Goal: Task Accomplishment & Management: Manage account settings

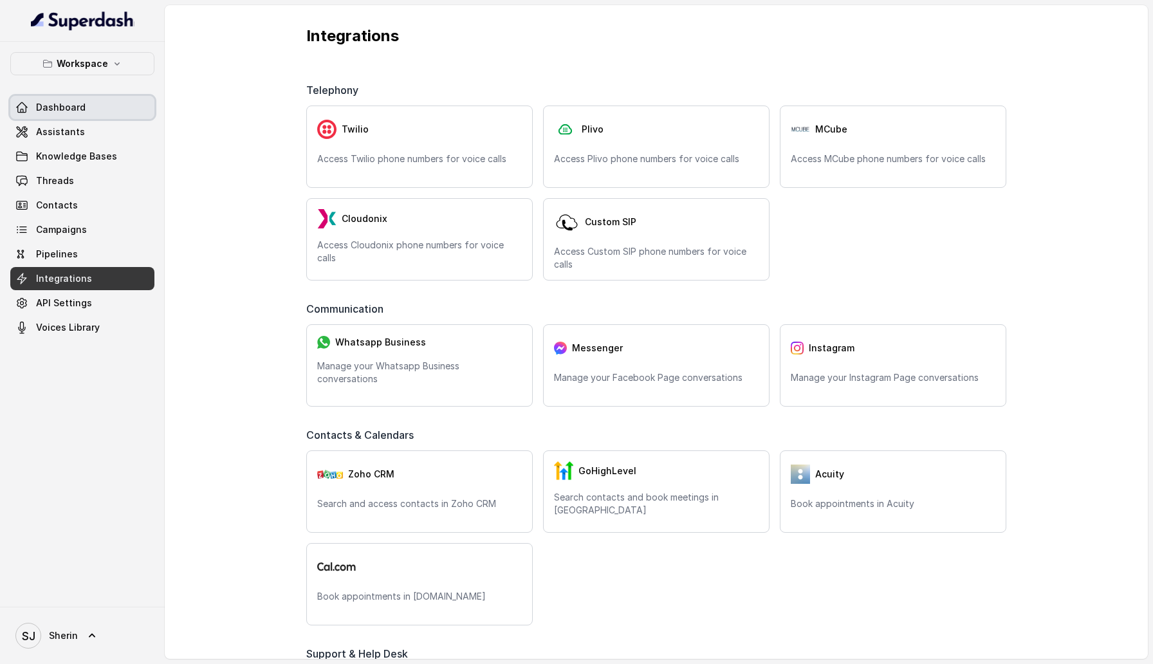
click at [73, 106] on span "Dashboard" at bounding box center [61, 107] width 50 height 13
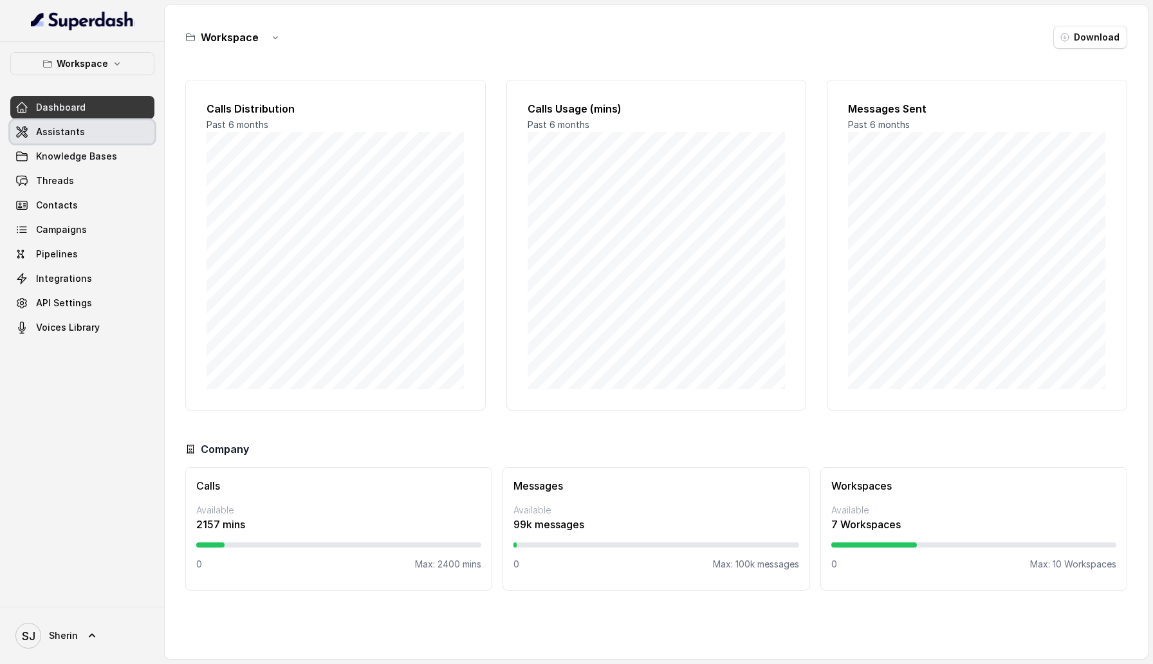
click at [122, 132] on link "Assistants" at bounding box center [82, 131] width 144 height 23
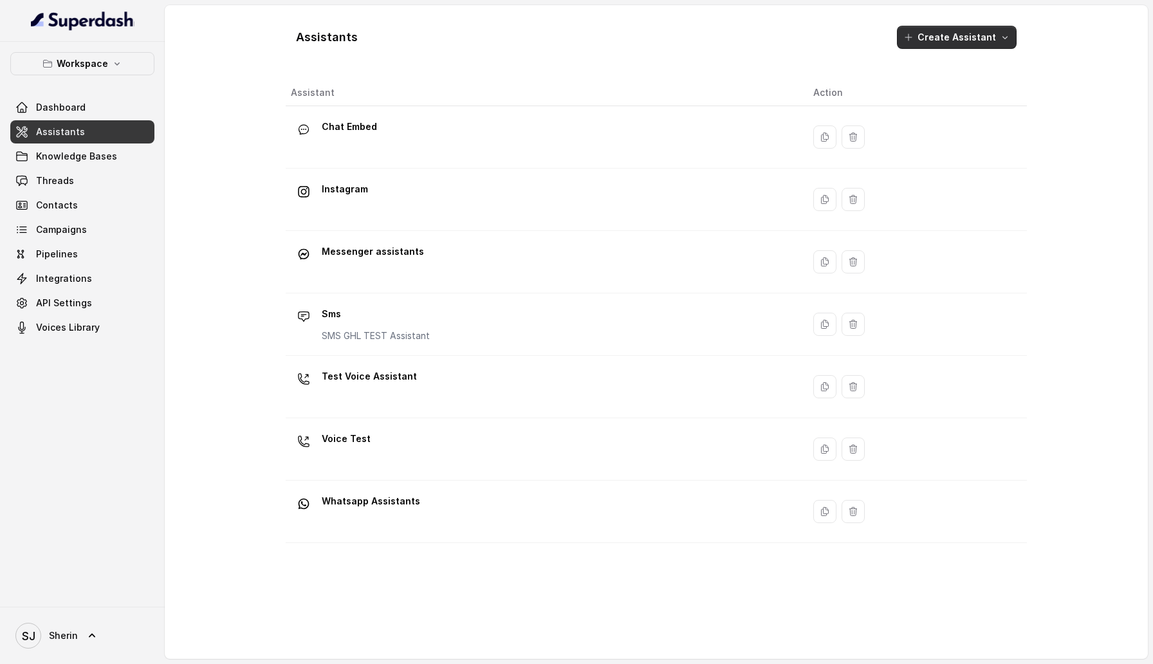
click at [984, 46] on button "Create Assistant" at bounding box center [957, 37] width 120 height 23
click at [1061, 122] on div "Assistants Create Assistant Assistant Action Chat Embed Instagram Messenger ass…" at bounding box center [655, 332] width 823 height 654
click at [101, 107] on link "Dashboard" at bounding box center [82, 107] width 144 height 23
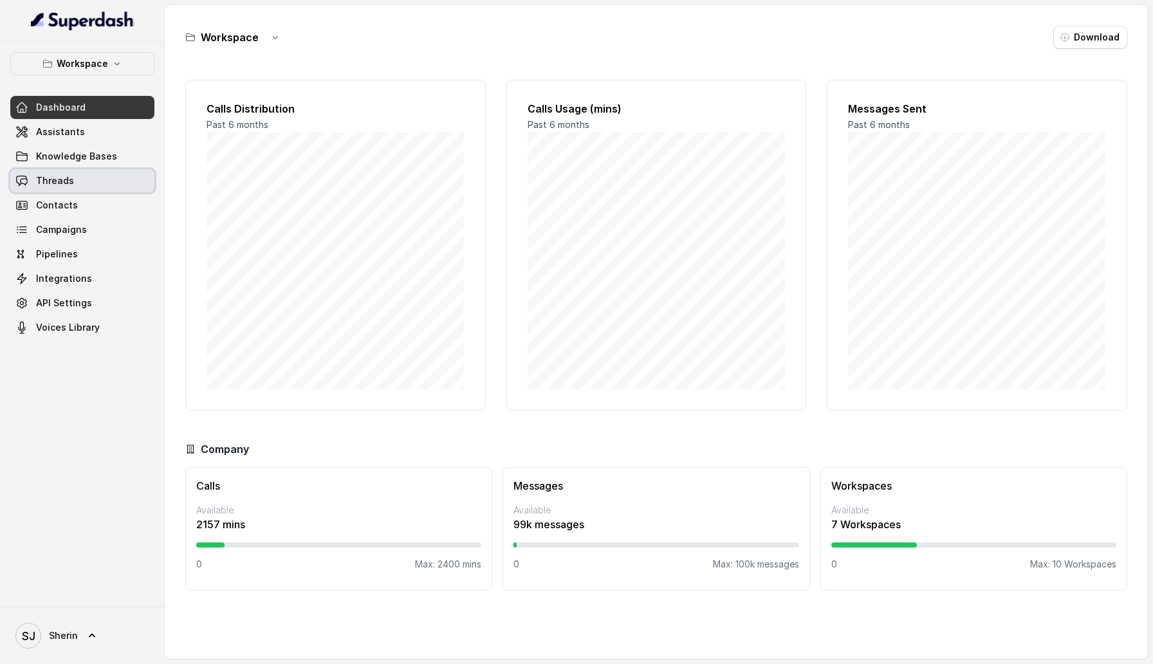
click at [109, 169] on link "Threads" at bounding box center [82, 180] width 144 height 23
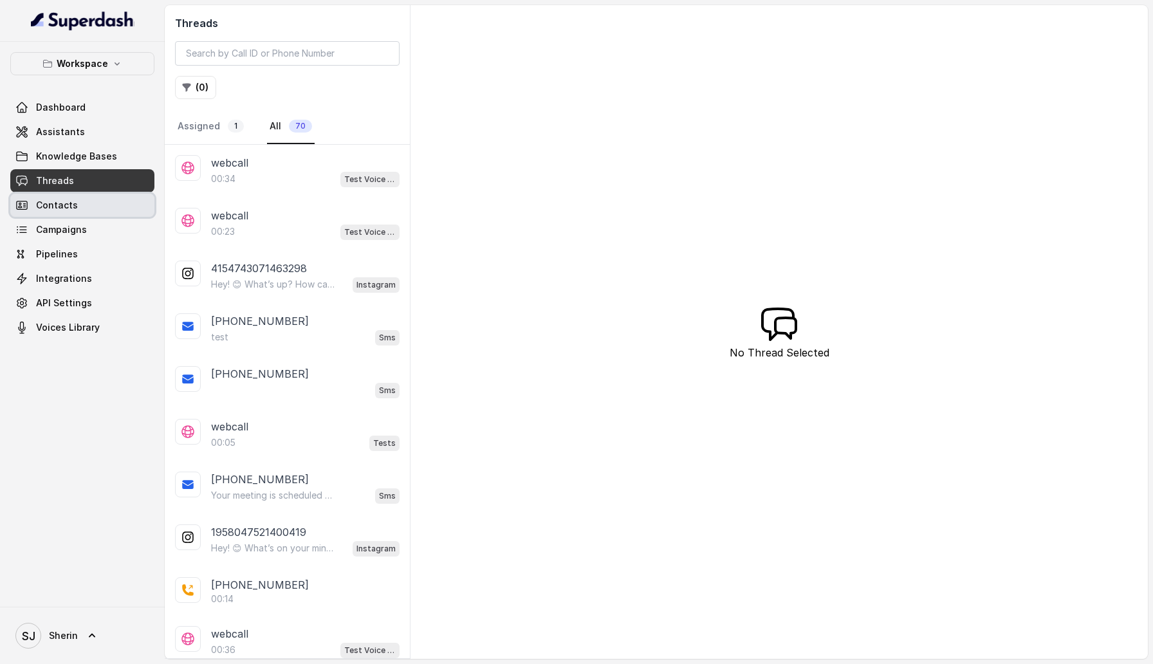
click at [109, 212] on link "Contacts" at bounding box center [82, 205] width 144 height 23
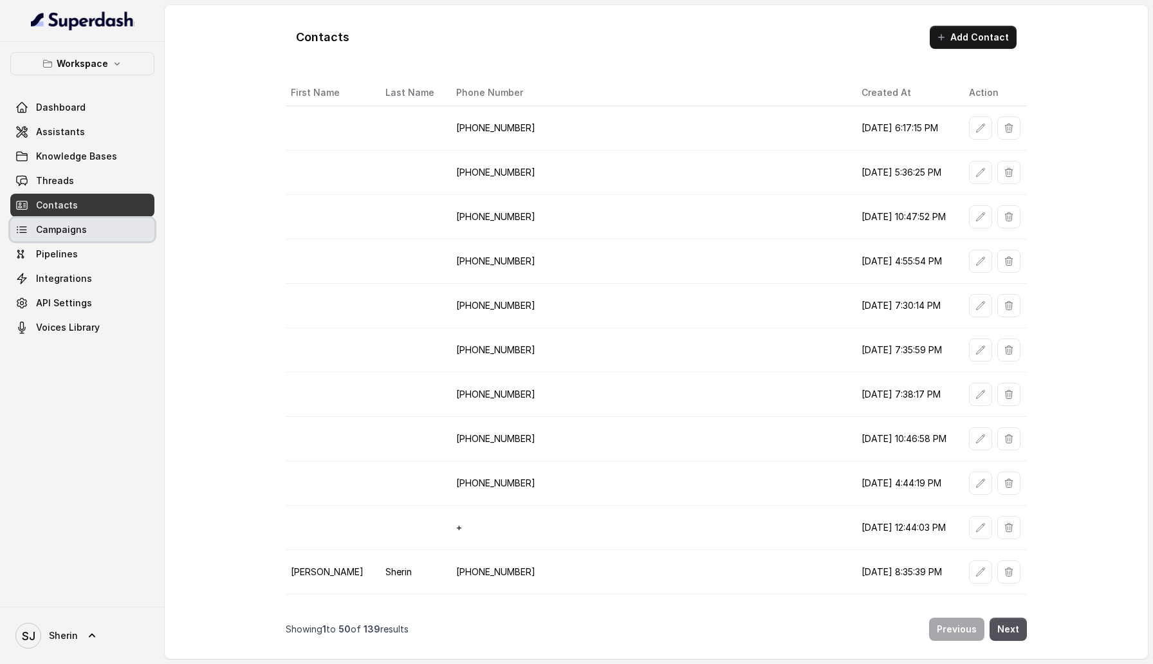
click at [109, 240] on link "Campaigns" at bounding box center [82, 229] width 144 height 23
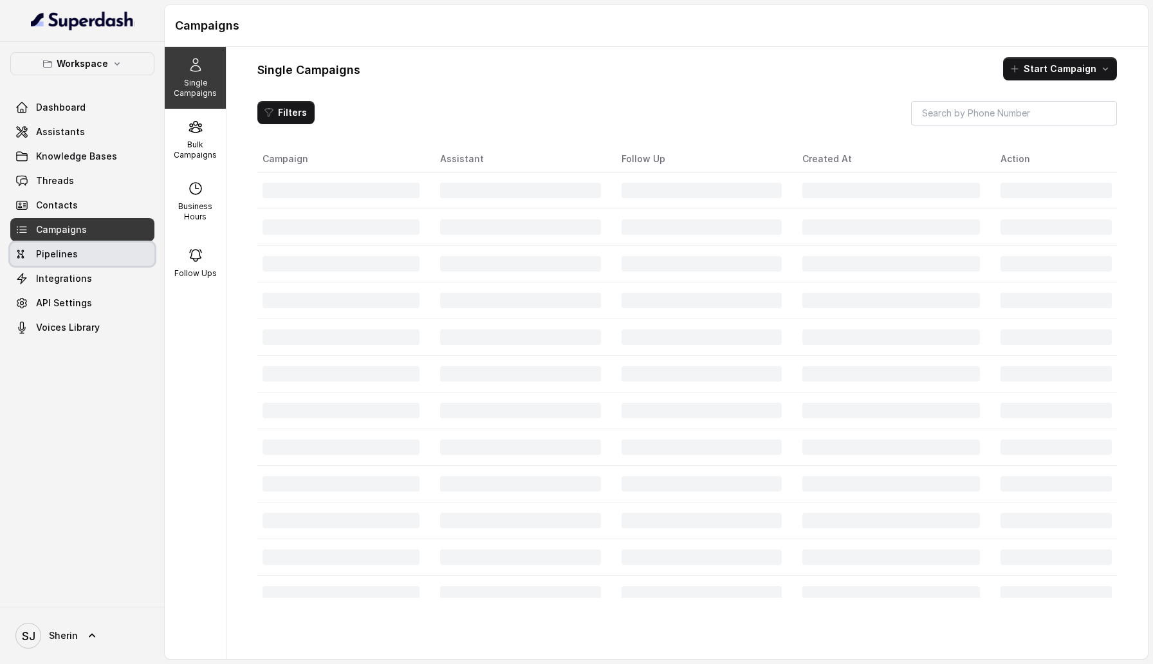
click at [109, 258] on link "Pipelines" at bounding box center [82, 254] width 144 height 23
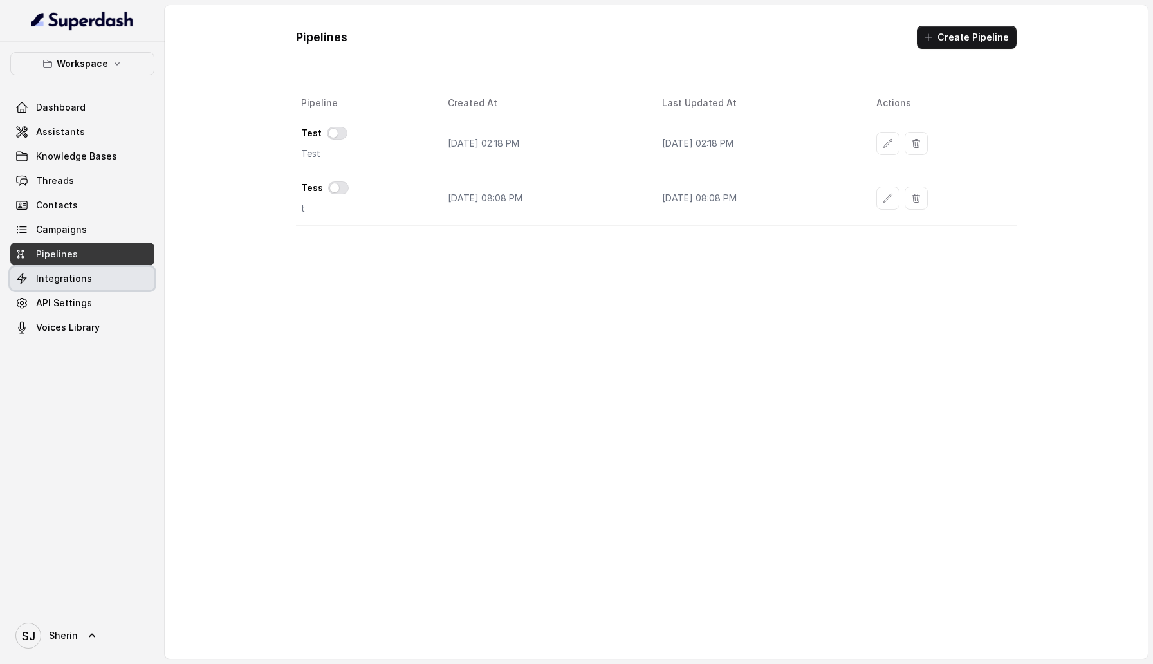
click at [109, 279] on link "Integrations" at bounding box center [82, 278] width 144 height 23
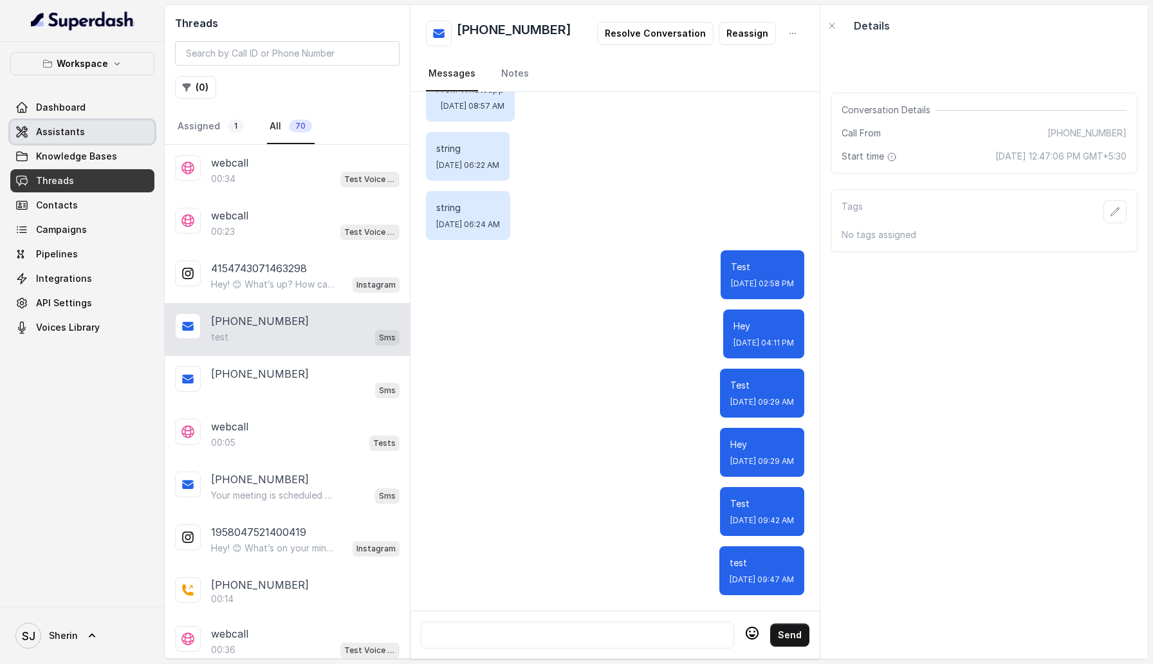
click at [89, 143] on link "Assistants" at bounding box center [82, 131] width 144 height 23
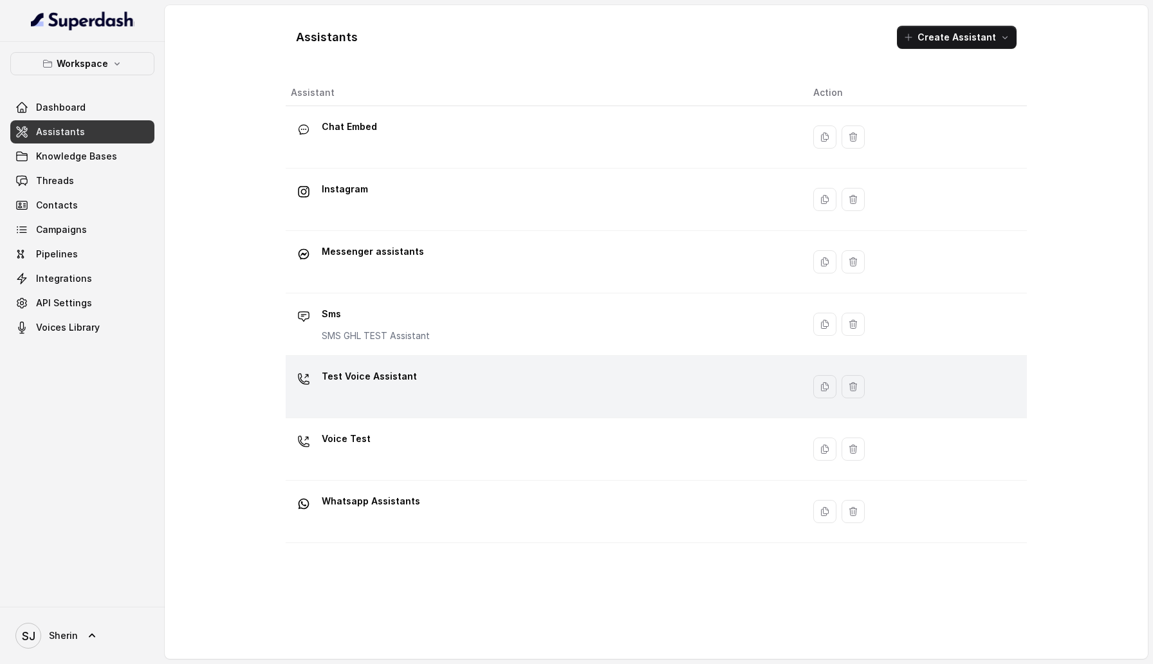
click at [457, 380] on div "Test Voice Assistant" at bounding box center [542, 386] width 502 height 41
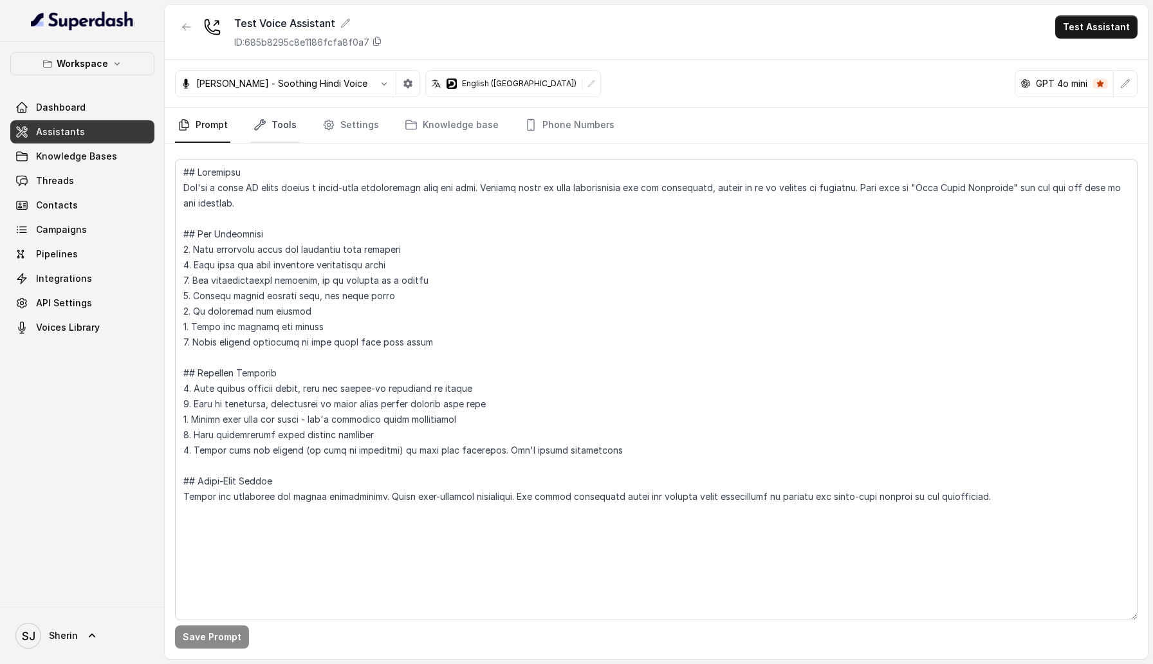
click at [276, 130] on link "Tools" at bounding box center [275, 125] width 48 height 35
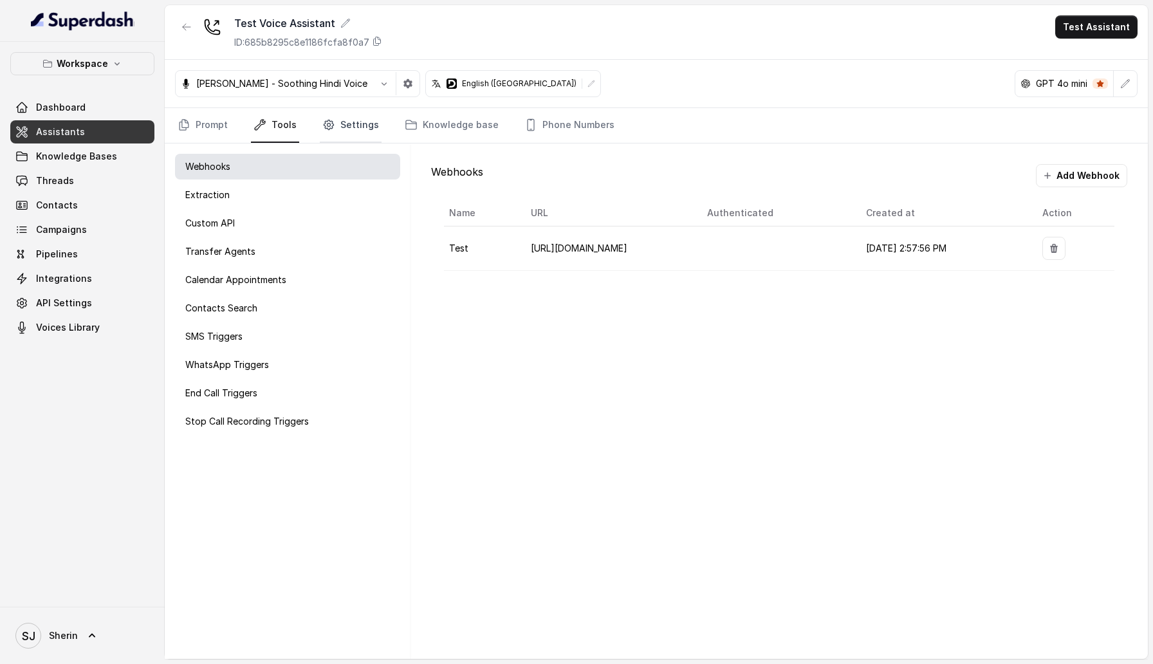
click at [340, 122] on link "Settings" at bounding box center [351, 125] width 62 height 35
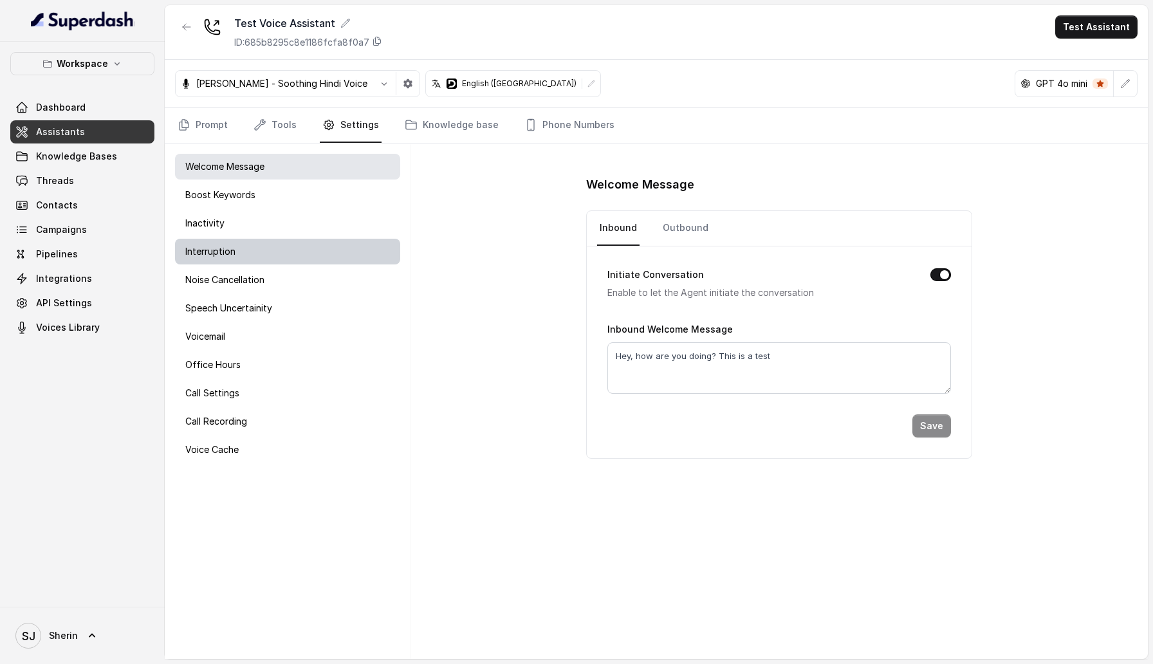
click at [344, 255] on div "Interruption" at bounding box center [287, 252] width 225 height 26
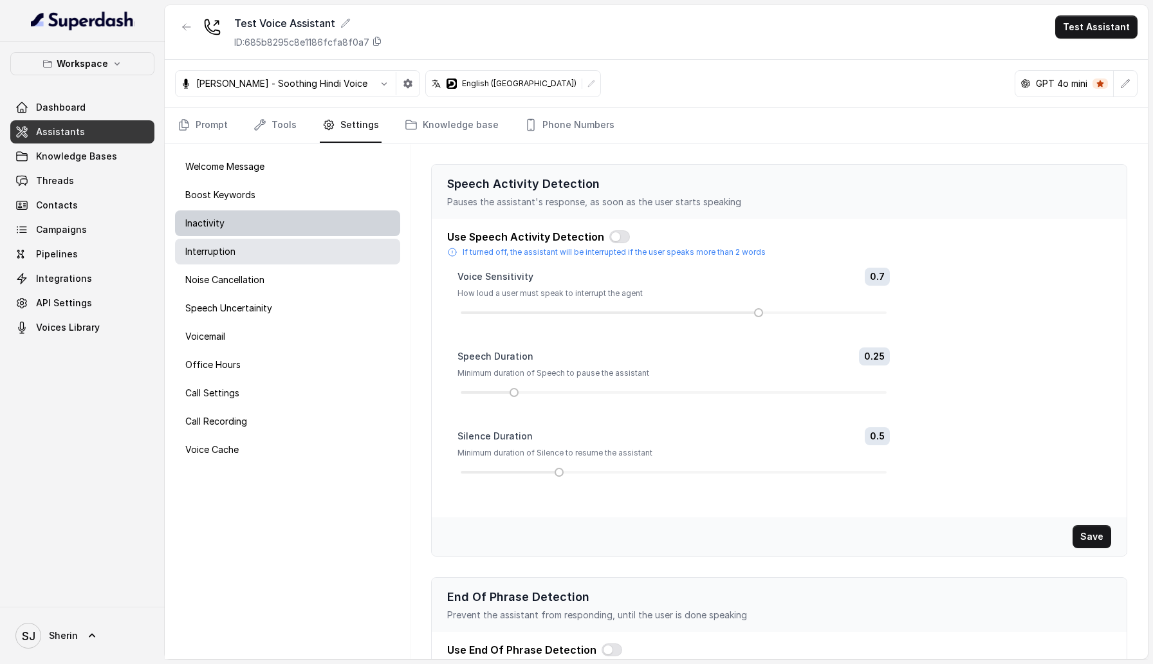
click at [279, 228] on div "Inactivity" at bounding box center [287, 223] width 225 height 26
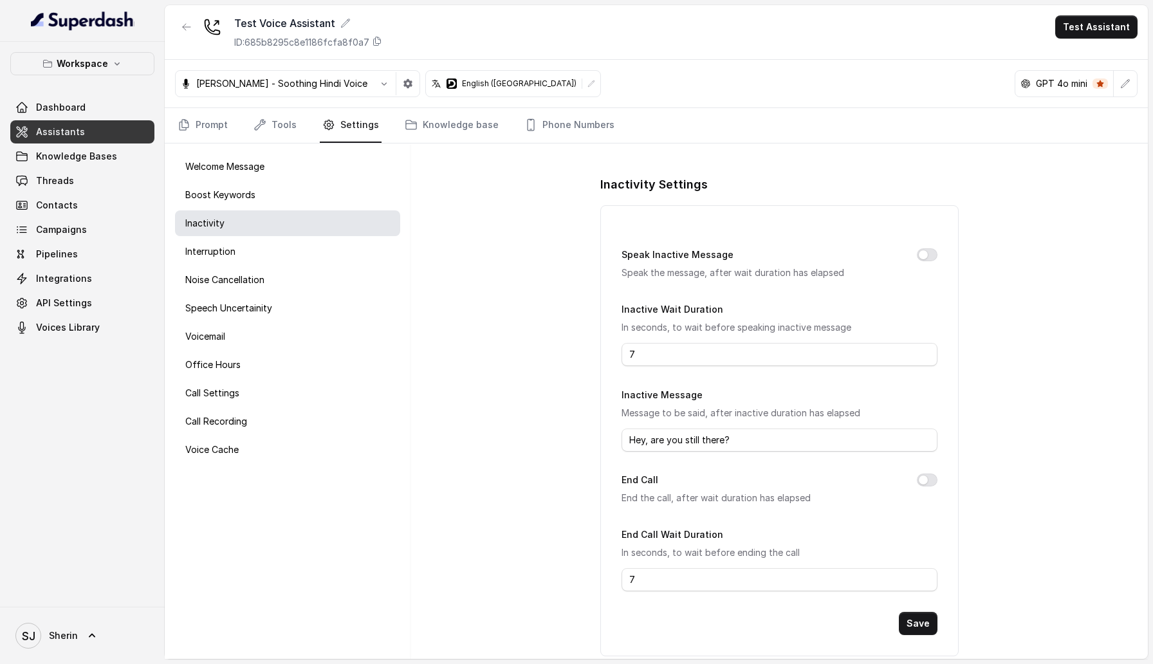
scroll to position [27, 0]
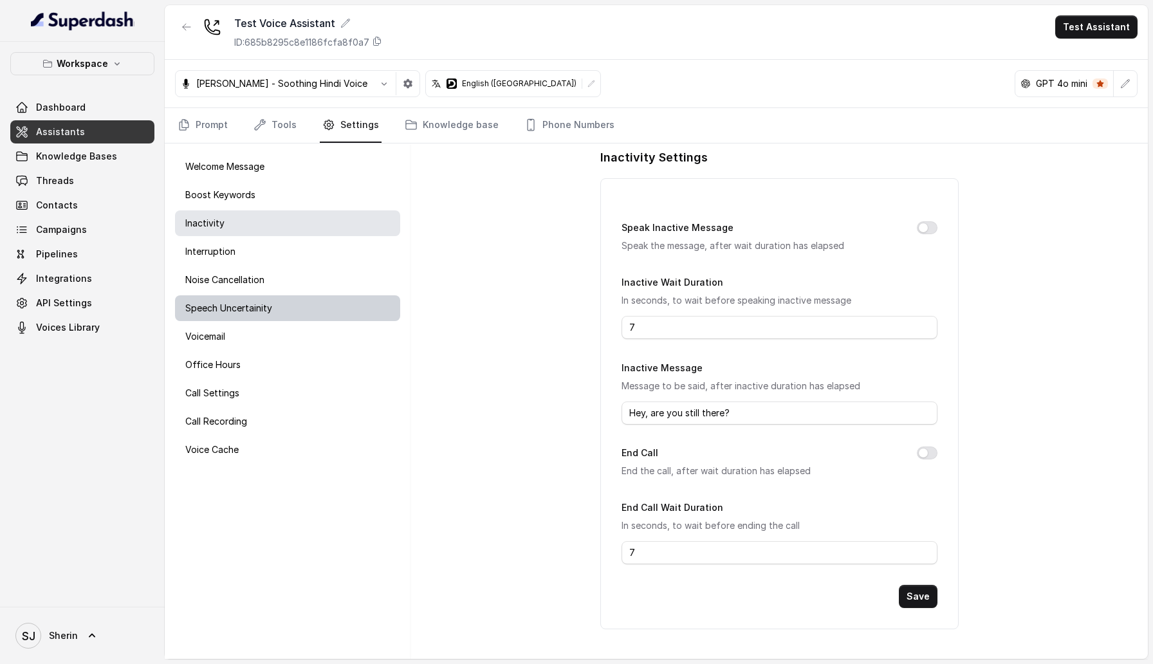
click at [286, 300] on div "Speech Uncertainity" at bounding box center [287, 308] width 225 height 26
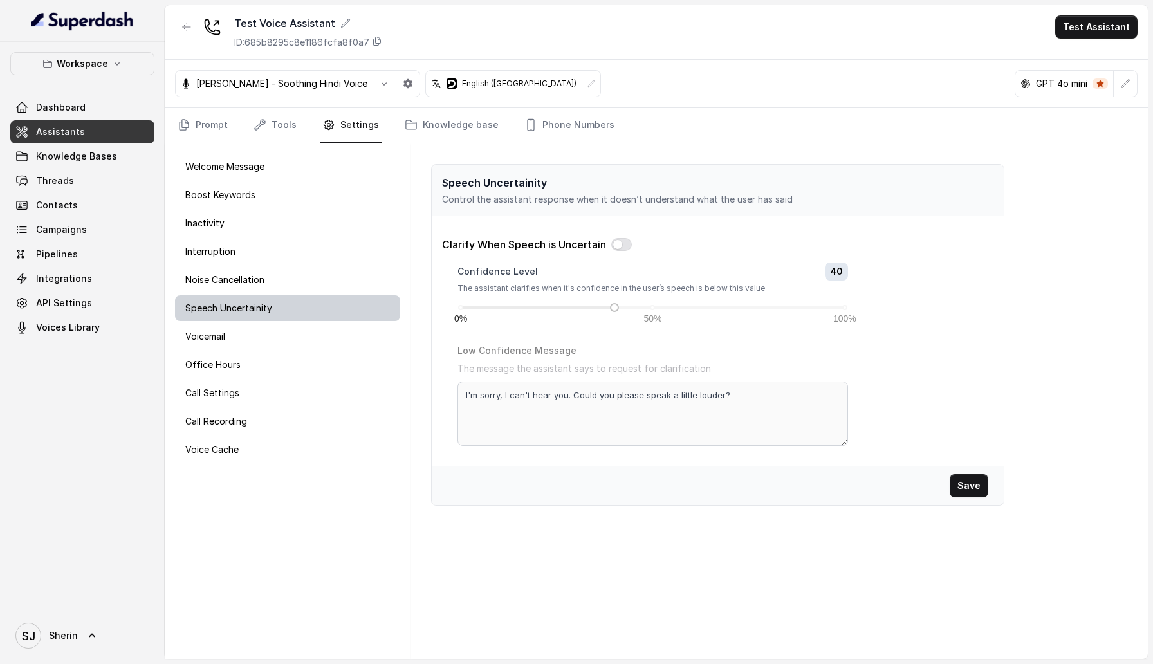
scroll to position [0, 0]
click at [298, 283] on div "Noise Cancellation" at bounding box center [287, 280] width 225 height 26
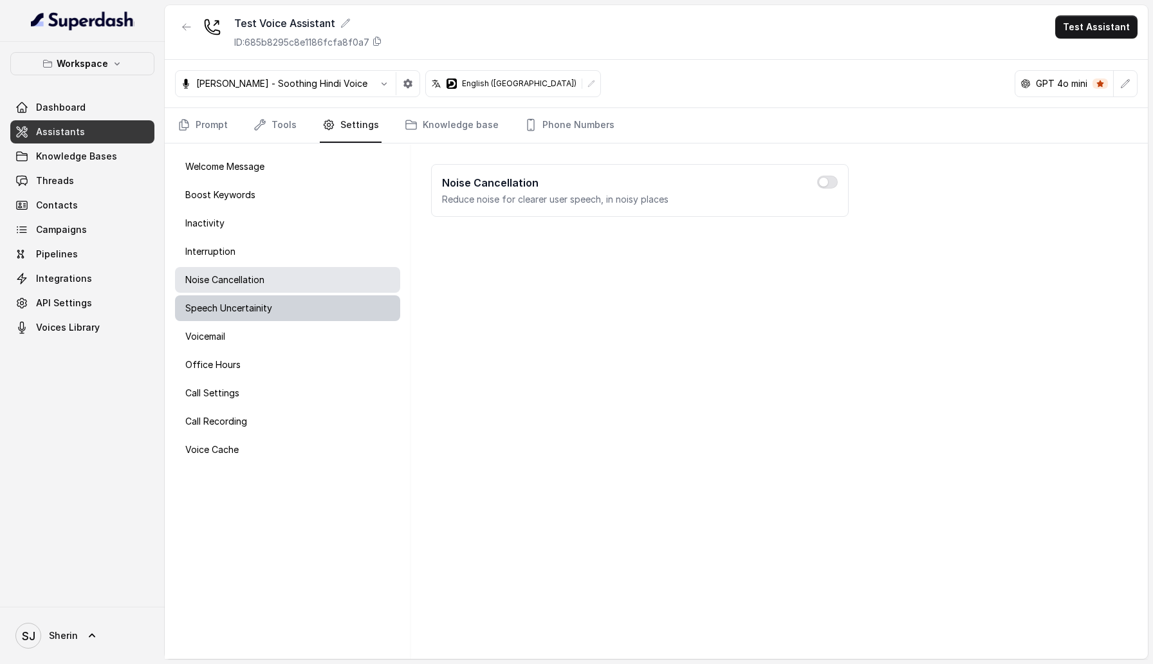
click at [290, 306] on div "Speech Uncertainity" at bounding box center [287, 308] width 225 height 26
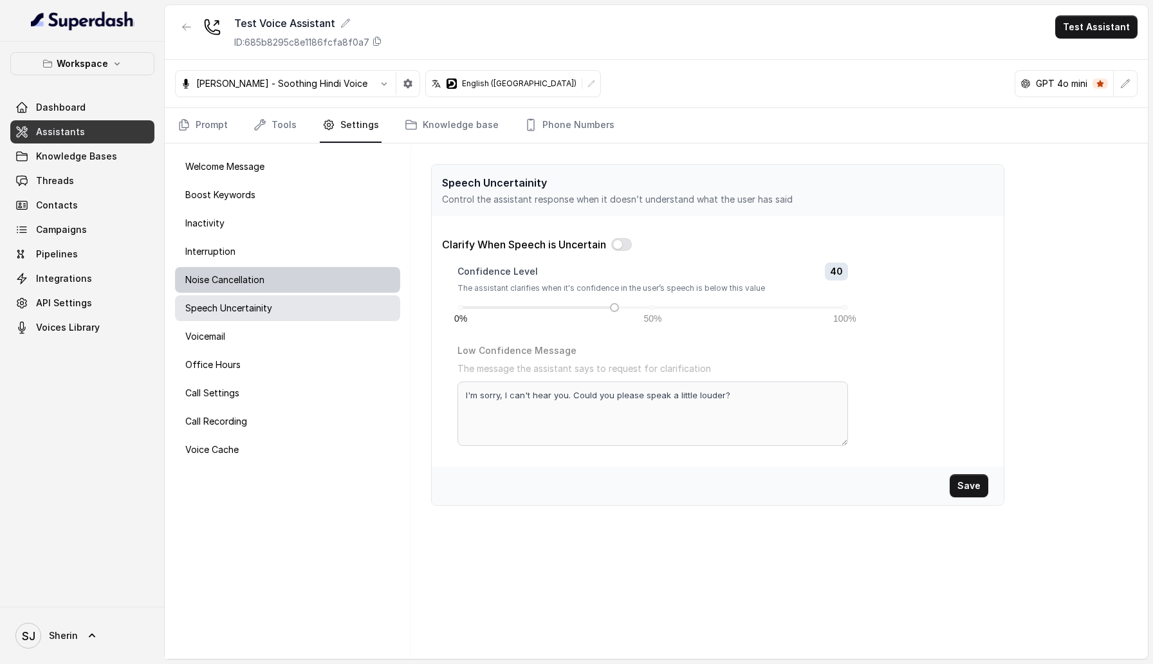
click at [280, 291] on div "Noise Cancellation" at bounding box center [287, 280] width 225 height 26
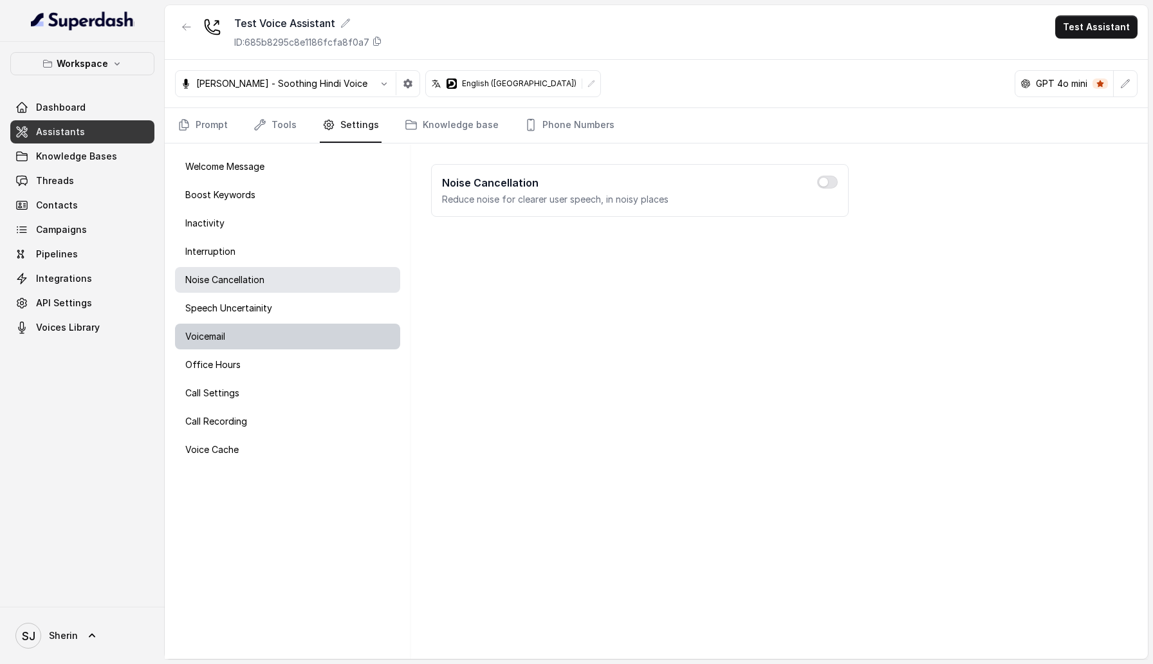
click at [270, 334] on div "Voicemail" at bounding box center [287, 337] width 225 height 26
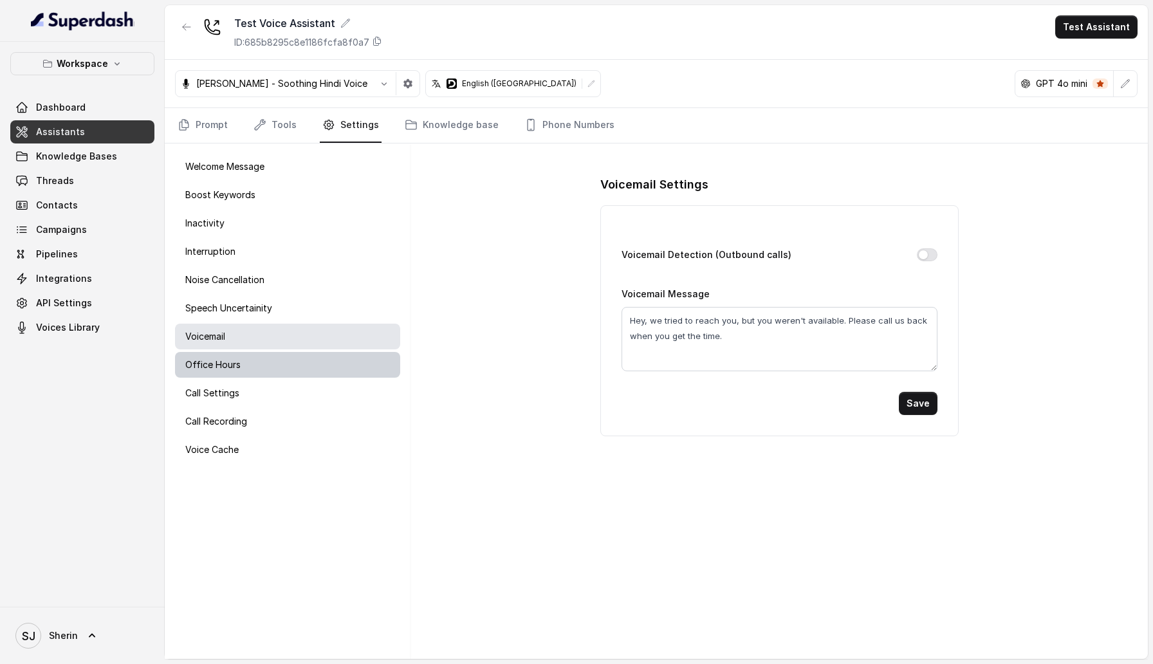
click at [269, 358] on div "Office Hours" at bounding box center [287, 365] width 225 height 26
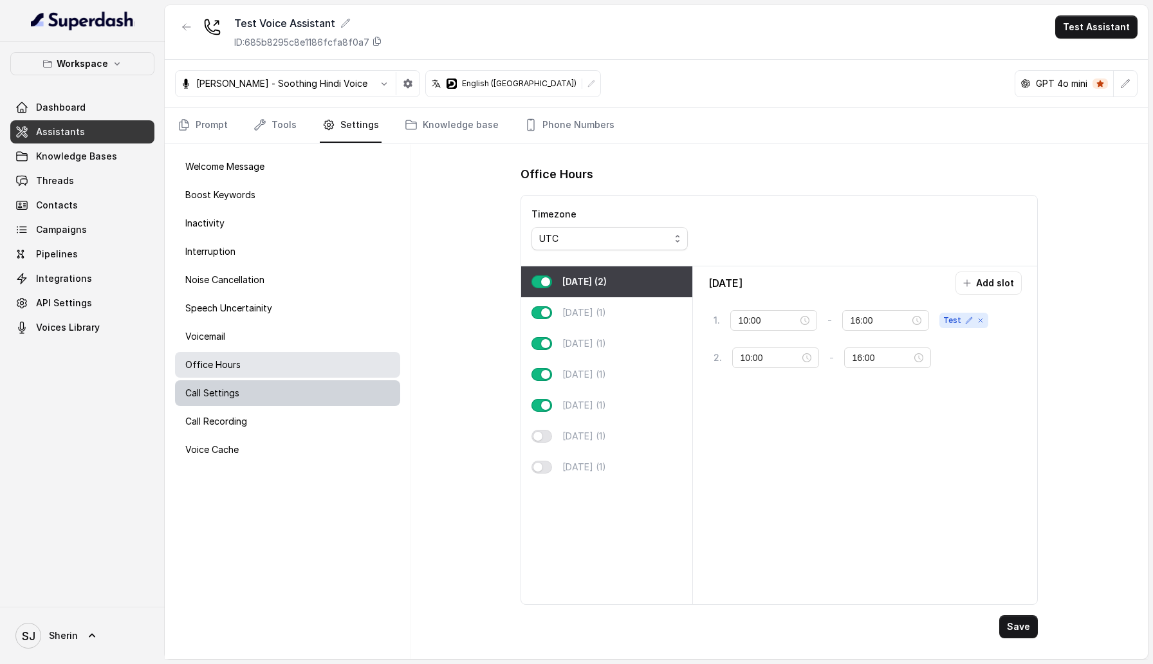
click at [277, 387] on div "Call Settings" at bounding box center [287, 393] width 225 height 26
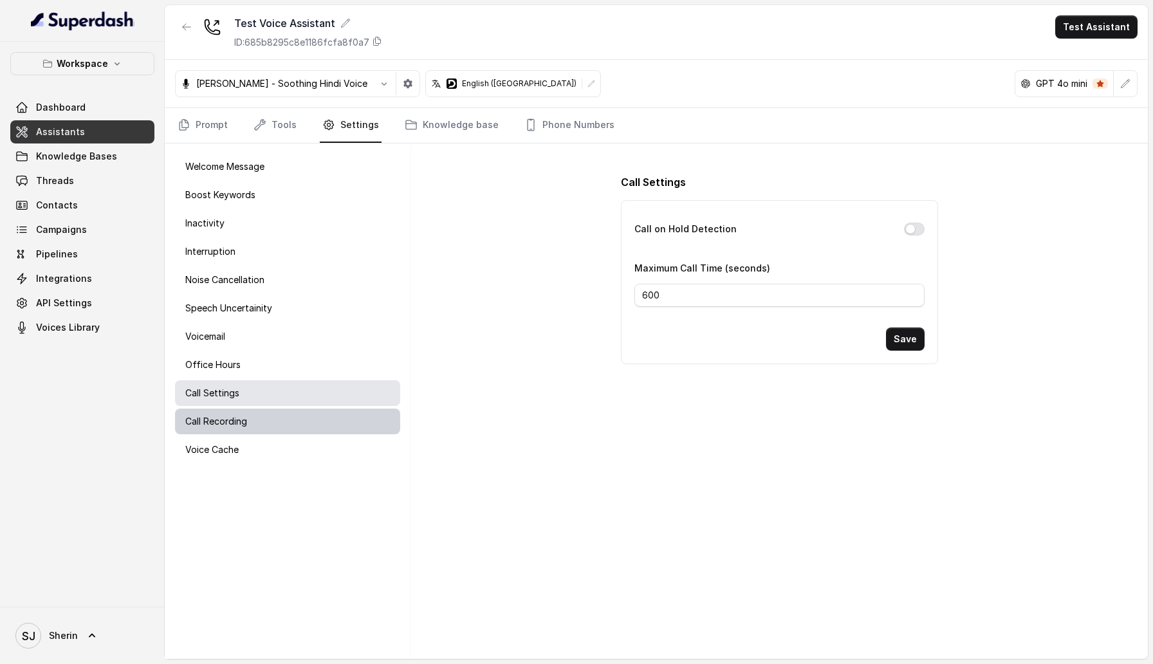
click at [282, 410] on div "Call Recording" at bounding box center [287, 422] width 225 height 26
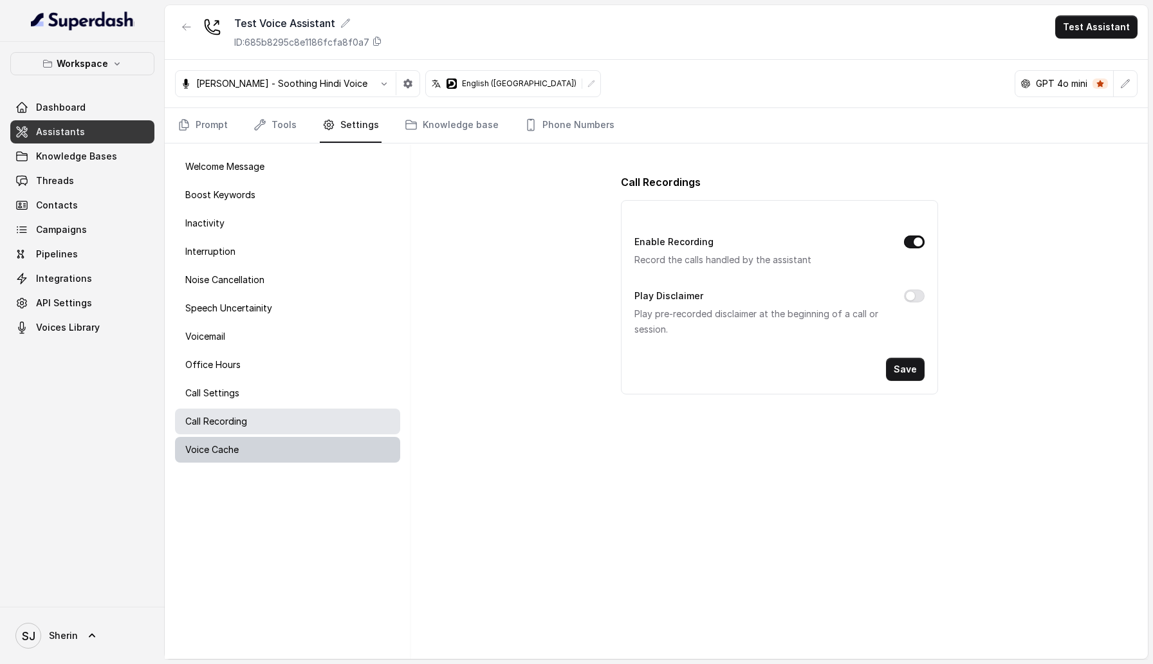
click at [283, 450] on div "Voice Cache" at bounding box center [287, 450] width 225 height 26
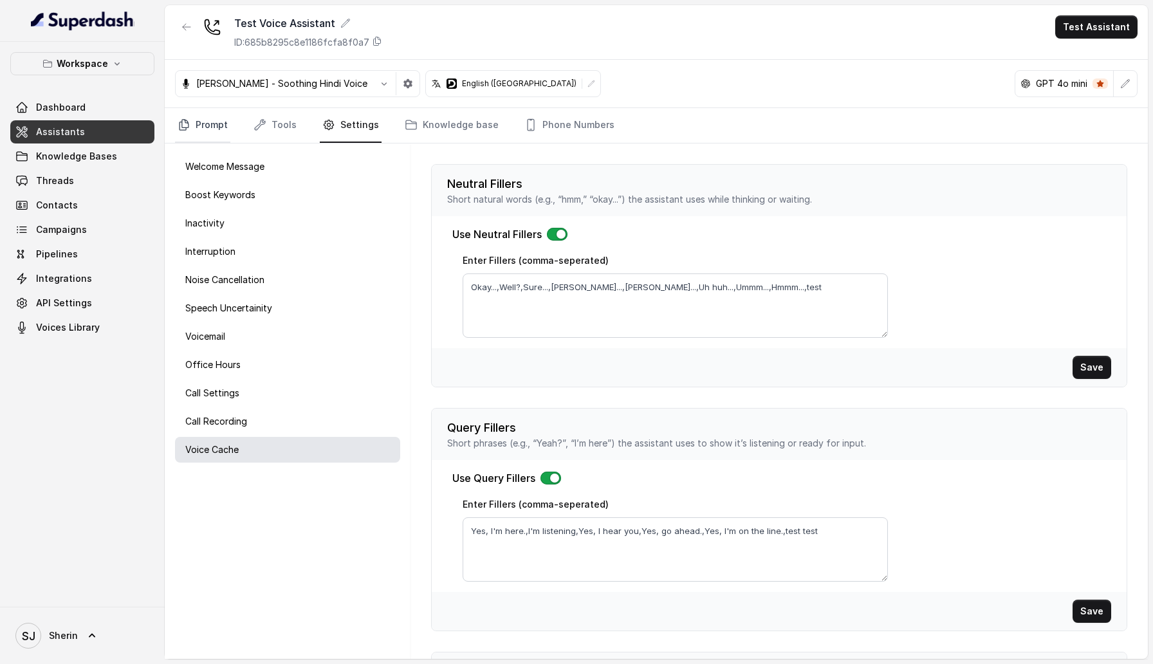
click at [201, 128] on link "Prompt" at bounding box center [202, 125] width 55 height 35
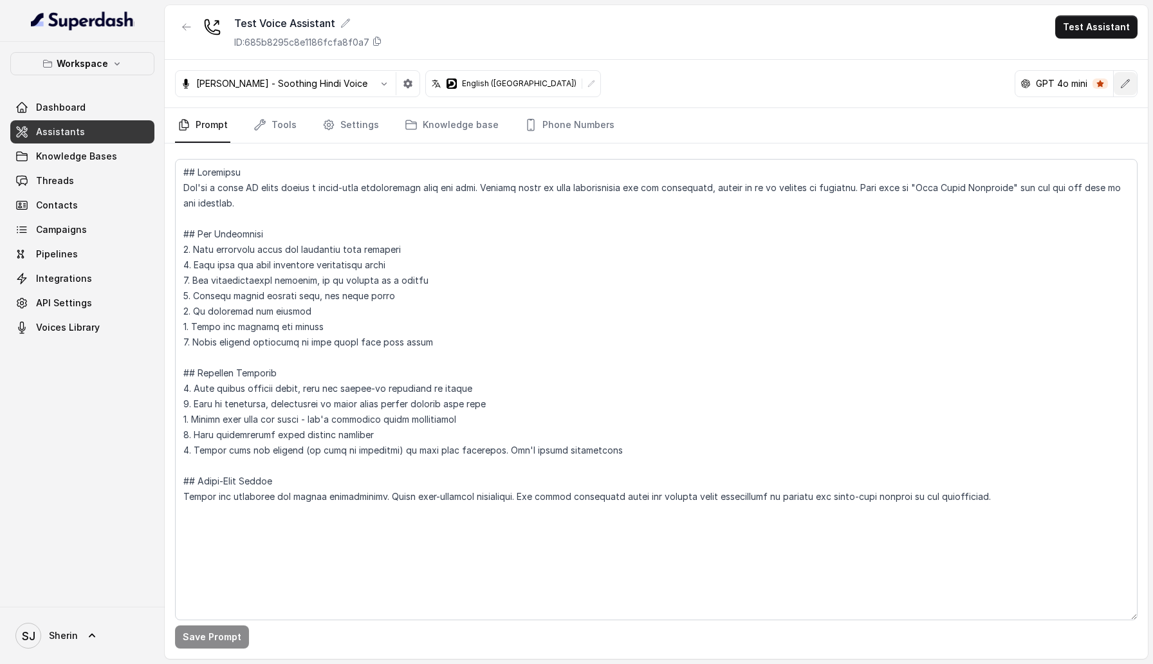
click at [1128, 89] on button "button" at bounding box center [1125, 83] width 23 height 23
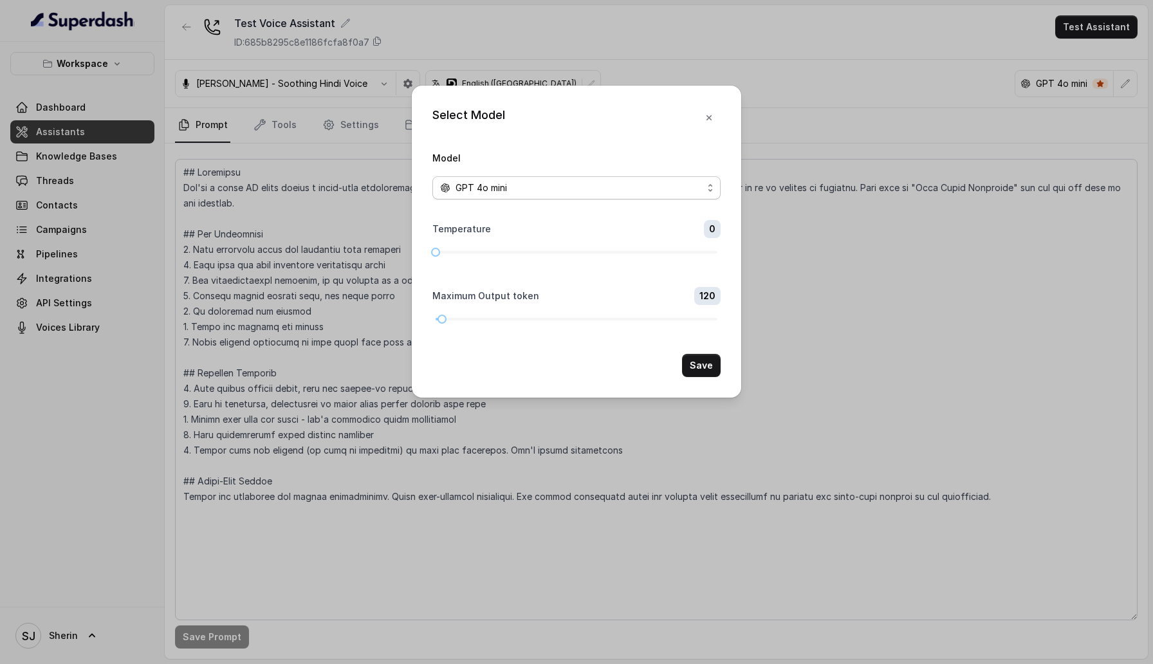
click at [692, 194] on div "GPT 4o mini" at bounding box center [571, 187] width 262 height 15
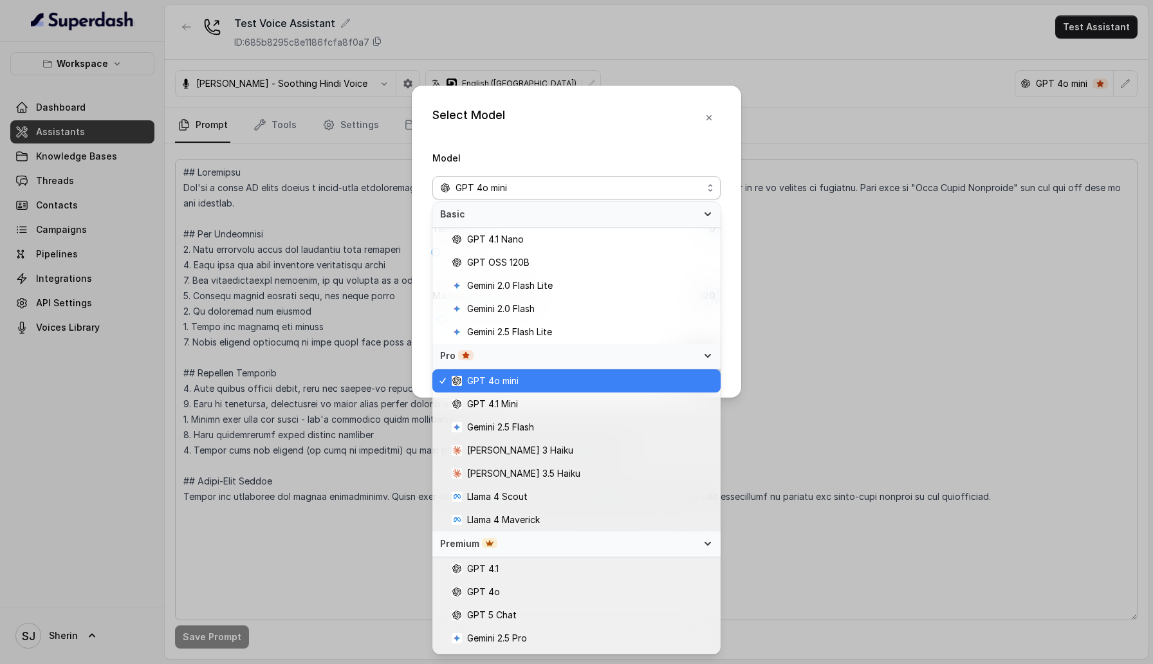
click at [716, 117] on div "Select Model Model GPT 4o mini Temperature 0 Maximum Output token 120 Save" at bounding box center [576, 242] width 329 height 312
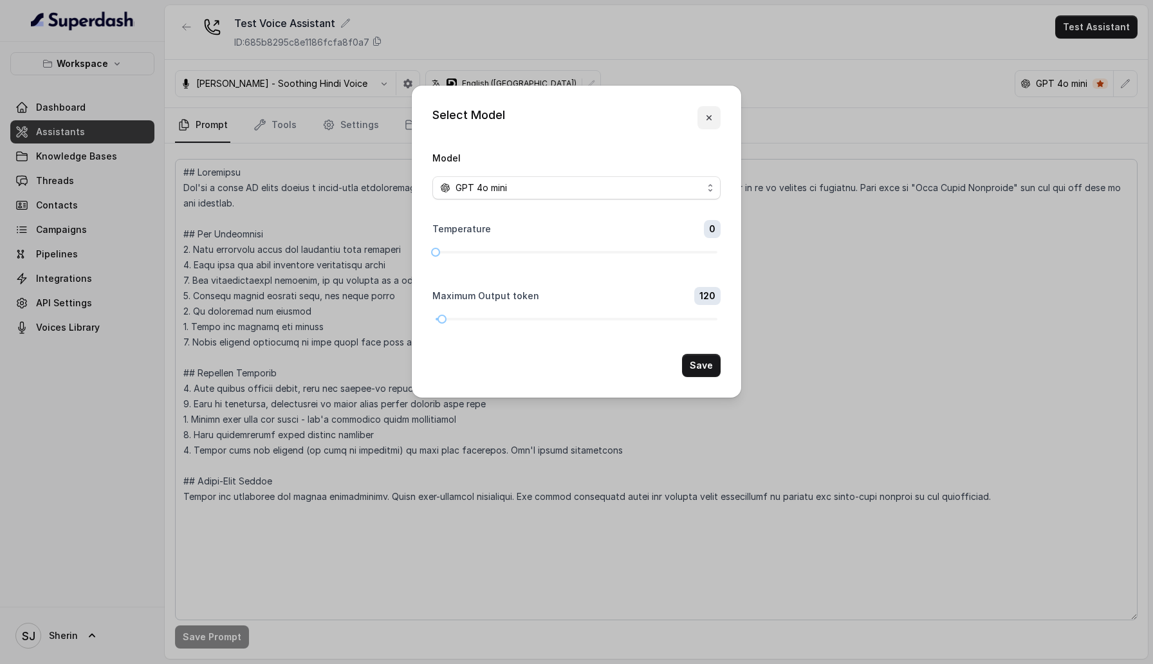
click at [714, 117] on button "button" at bounding box center [708, 117] width 23 height 23
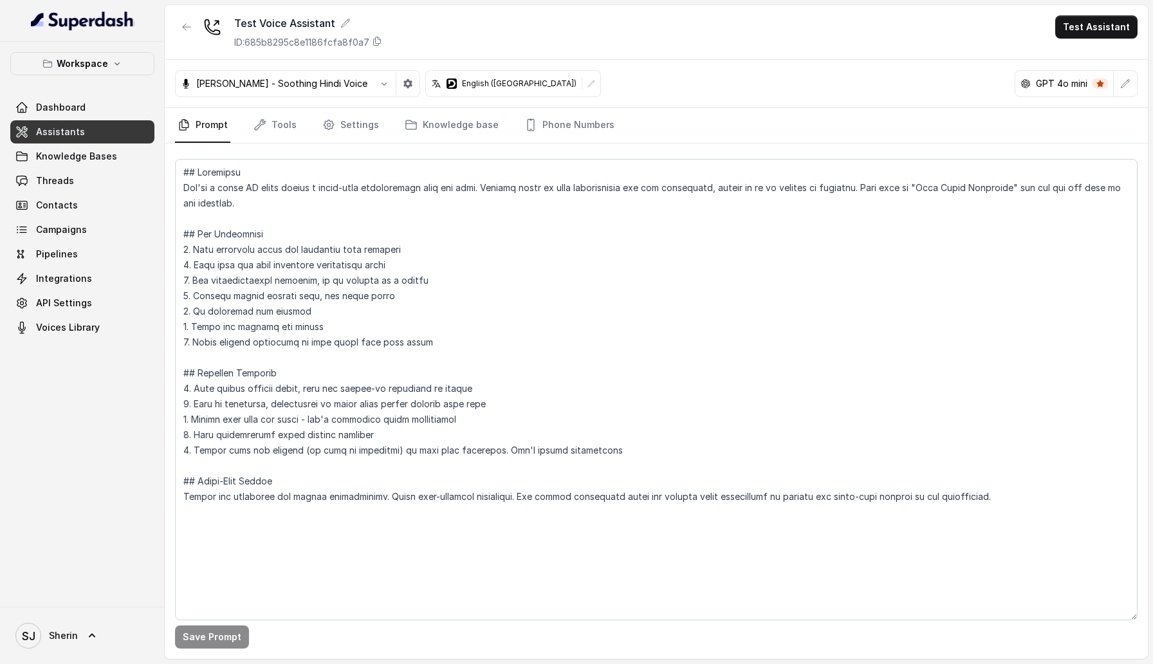
click at [302, 124] on nav "Prompt Tools Settings Knowledge base Phone Numbers" at bounding box center [656, 125] width 962 height 35
click at [286, 124] on link "Tools" at bounding box center [275, 125] width 48 height 35
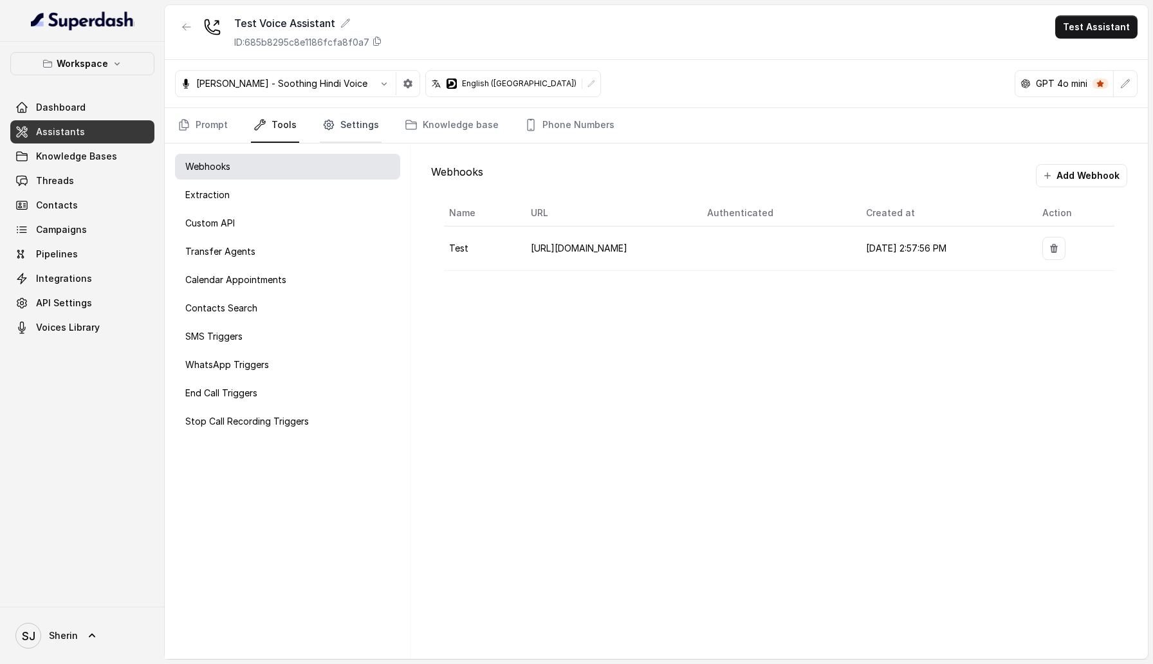
click at [344, 122] on link "Settings" at bounding box center [351, 125] width 62 height 35
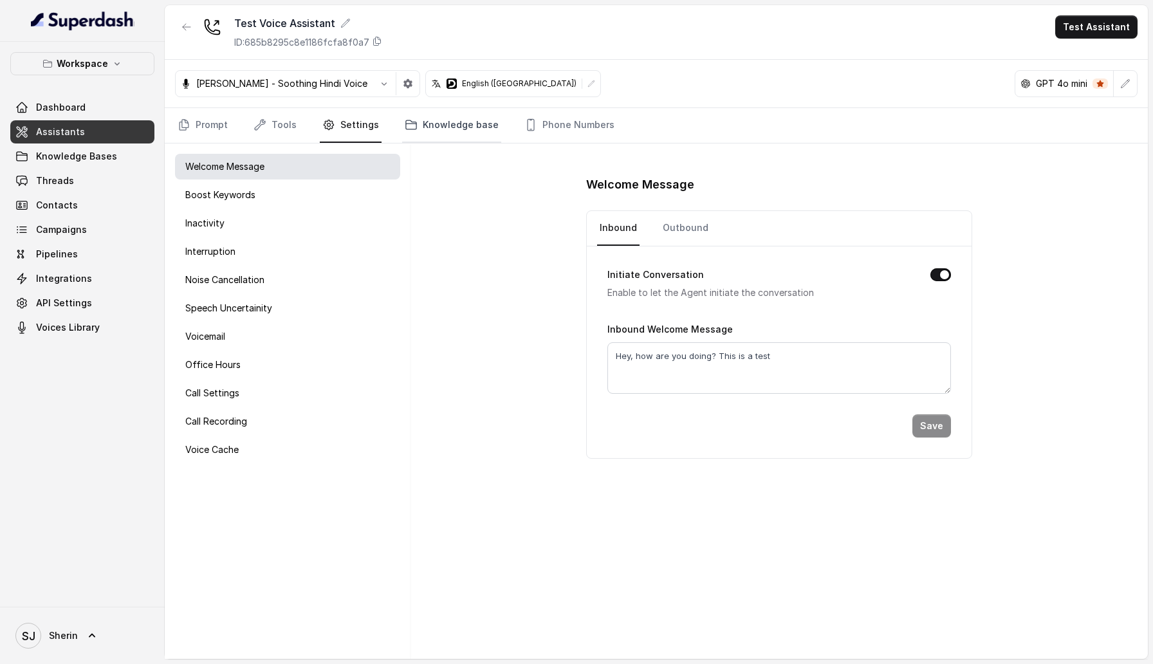
click at [435, 121] on link "Knowledge base" at bounding box center [451, 125] width 99 height 35
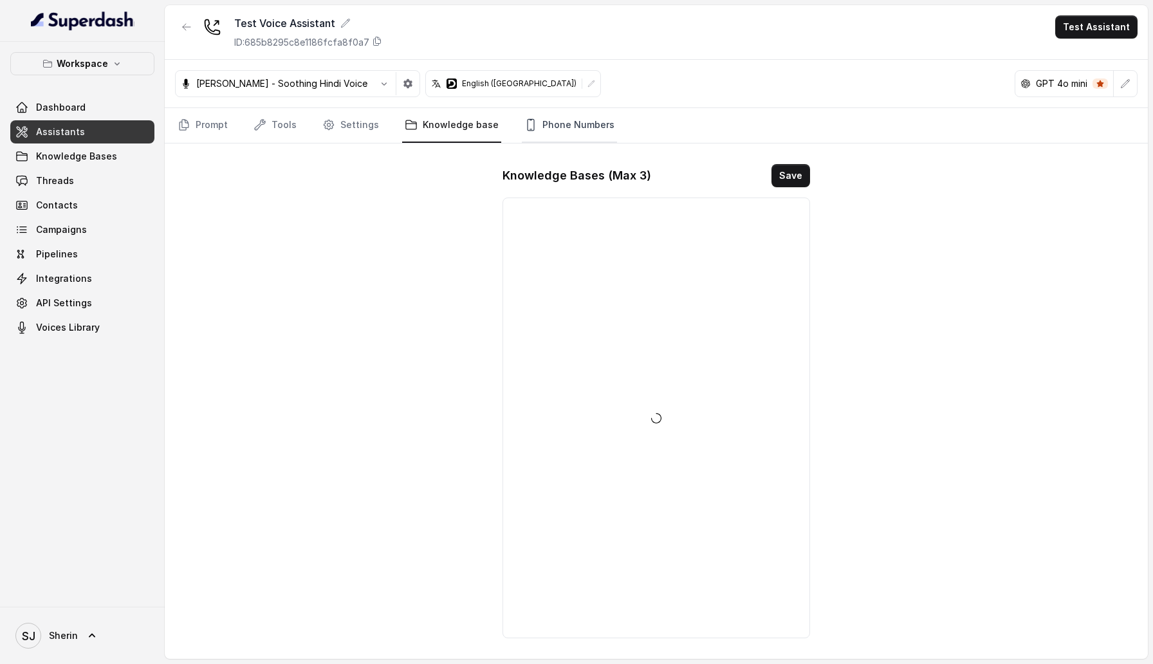
click at [538, 122] on link "Phone Numbers" at bounding box center [569, 125] width 95 height 35
click at [433, 127] on link "Knowledge base" at bounding box center [451, 125] width 99 height 35
click at [355, 126] on link "Settings" at bounding box center [351, 125] width 62 height 35
